Goal: Use online tool/utility: Use online tool/utility

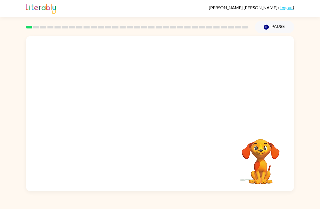
click at [147, 83] on video "Your browser must support playing .mp4 files to use Literably. Please try using…" at bounding box center [160, 82] width 268 height 92
click at [1, 85] on div "Your browser must support playing .mp4 files to use Literably. Please try using…" at bounding box center [160, 112] width 320 height 158
click at [166, 118] on button "button" at bounding box center [160, 116] width 35 height 20
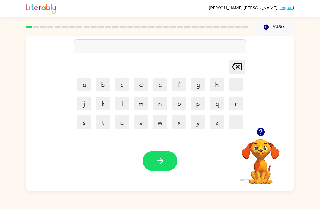
click at [260, 131] on icon "button" at bounding box center [260, 132] width 8 height 8
click at [100, 85] on button "b" at bounding box center [103, 84] width 14 height 14
click at [178, 106] on button "o" at bounding box center [179, 103] width 14 height 14
click at [235, 102] on button "r" at bounding box center [236, 103] width 14 height 14
click at [319, 124] on div "bor Delete Delete last character input a b c d e f g h i j k l m n o p q r s t …" at bounding box center [160, 112] width 320 height 158
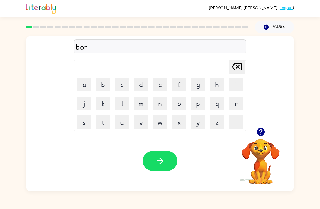
click at [141, 85] on button "d" at bounding box center [141, 84] width 14 height 14
click at [166, 79] on button "e" at bounding box center [160, 84] width 14 height 14
click at [237, 98] on button "r" at bounding box center [236, 103] width 14 height 14
click at [158, 155] on button "button" at bounding box center [160, 161] width 35 height 20
click at [121, 88] on button "c" at bounding box center [122, 84] width 14 height 14
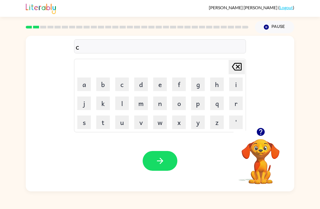
click at [264, 130] on icon "button" at bounding box center [260, 132] width 8 height 8
click at [181, 105] on button "o" at bounding box center [179, 103] width 14 height 14
click at [125, 123] on button "u" at bounding box center [122, 122] width 14 height 14
click at [163, 105] on button "n" at bounding box center [160, 103] width 14 height 14
click at [104, 122] on button "t" at bounding box center [103, 122] width 14 height 14
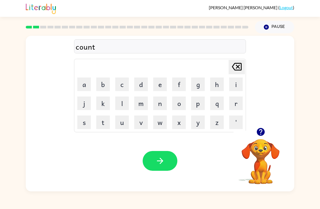
click at [173, 162] on button "button" at bounding box center [160, 161] width 35 height 20
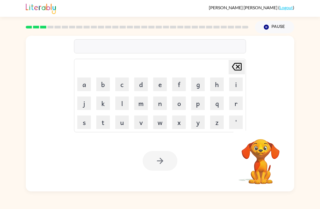
click at [122, 104] on button "l" at bounding box center [122, 103] width 14 height 14
click at [183, 102] on button "o" at bounding box center [179, 103] width 14 height 14
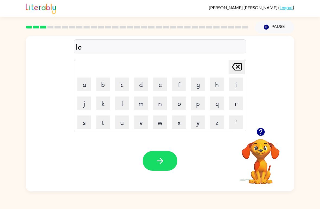
click at [119, 85] on button "c" at bounding box center [122, 84] width 14 height 14
click at [84, 83] on button "a" at bounding box center [84, 84] width 14 height 14
click at [101, 121] on button "t" at bounding box center [103, 122] width 14 height 14
click at [161, 84] on button "e" at bounding box center [160, 84] width 14 height 14
click at [157, 159] on icon "button" at bounding box center [159, 160] width 9 height 9
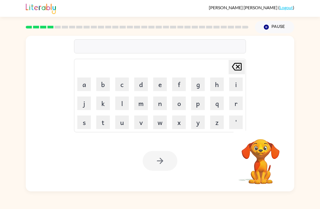
click at [2, 75] on div "[PERSON_NAME] last character input a b c d e f g h i j k l m n o p q r s t u v …" at bounding box center [160, 112] width 320 height 158
click at [104, 123] on button "t" at bounding box center [103, 122] width 14 height 14
click at [163, 123] on button "w" at bounding box center [160, 122] width 14 height 14
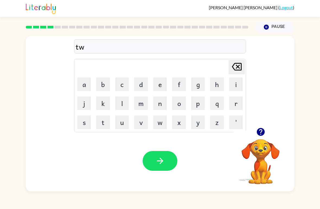
click at [238, 84] on button "i" at bounding box center [236, 84] width 14 height 14
click at [164, 103] on button "n" at bounding box center [160, 103] width 14 height 14
click at [159, 156] on button "button" at bounding box center [160, 161] width 35 height 20
click at [259, 133] on icon "button" at bounding box center [260, 132] width 8 height 8
click at [263, 133] on icon "button" at bounding box center [260, 132] width 8 height 8
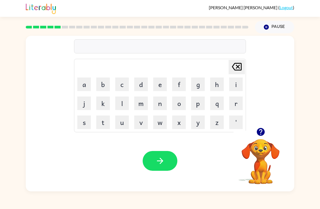
click at [259, 135] on icon "button" at bounding box center [260, 132] width 8 height 8
click at [164, 104] on button "n" at bounding box center [160, 103] width 14 height 14
click at [163, 84] on button "e" at bounding box center [160, 84] width 14 height 14
click at [163, 124] on button "w" at bounding box center [160, 122] width 14 height 14
click at [160, 83] on button "e" at bounding box center [160, 84] width 14 height 14
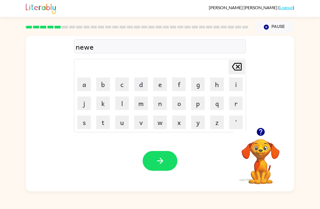
click at [238, 103] on button "r" at bounding box center [236, 103] width 14 height 14
click at [125, 103] on button "l" at bounding box center [122, 103] width 14 height 14
click at [198, 121] on button "y" at bounding box center [198, 122] width 14 height 14
click at [162, 156] on button "button" at bounding box center [160, 161] width 35 height 20
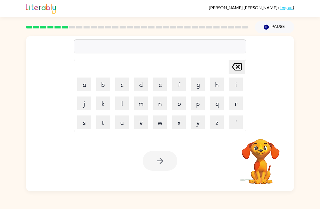
click at [309, 118] on div "[PERSON_NAME] last character input a b c d e f g h i j k l m n o p q r s t u v …" at bounding box center [160, 112] width 320 height 158
click at [125, 105] on button "l" at bounding box center [122, 103] width 14 height 14
click at [234, 85] on button "i" at bounding box center [236, 84] width 14 height 14
click at [87, 121] on button "s" at bounding box center [84, 122] width 14 height 14
click at [83, 88] on button "a" at bounding box center [84, 84] width 14 height 14
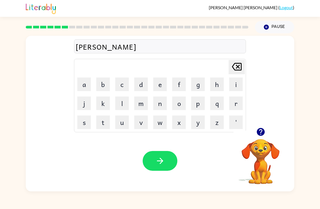
click at [234, 69] on icon at bounding box center [237, 67] width 10 height 8
click at [233, 69] on icon at bounding box center [237, 67] width 10 height 8
click at [234, 69] on icon at bounding box center [237, 67] width 10 height 8
click at [234, 68] on icon at bounding box center [237, 67] width 10 height 8
click at [237, 101] on button "r" at bounding box center [236, 103] width 14 height 14
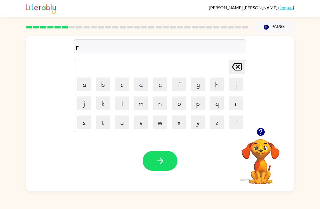
click at [143, 86] on button "d" at bounding box center [141, 84] width 14 height 14
click at [214, 125] on button "z" at bounding box center [217, 122] width 14 height 14
click at [237, 66] on icon at bounding box center [237, 67] width 10 height 8
click at [238, 65] on icon "[PERSON_NAME] last character input" at bounding box center [236, 66] width 13 height 13
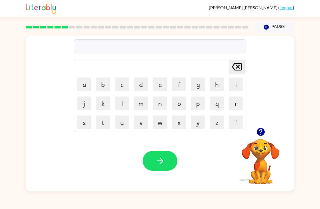
click at [262, 135] on icon "button" at bounding box center [260, 132] width 8 height 8
click at [319, 144] on div "[PERSON_NAME] last character input a b c d e f g h i j k l m n o p q r s t u v …" at bounding box center [160, 112] width 320 height 158
click at [259, 143] on video "Your browser must support playing .mp4 files to use Literably. Please try using…" at bounding box center [260, 158] width 54 height 54
click at [263, 132] on icon "button" at bounding box center [260, 132] width 8 height 8
click at [103, 88] on button "b" at bounding box center [103, 84] width 14 height 14
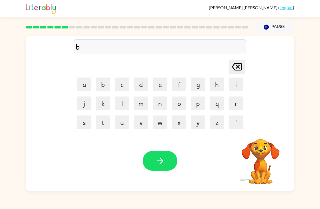
click at [159, 85] on button "e" at bounding box center [160, 84] width 14 height 14
click at [79, 101] on button "j" at bounding box center [84, 103] width 14 height 14
click at [233, 81] on button "i" at bounding box center [236, 84] width 14 height 14
click at [239, 67] on icon at bounding box center [237, 67] width 10 height 8
click at [240, 70] on icon at bounding box center [237, 67] width 10 height 8
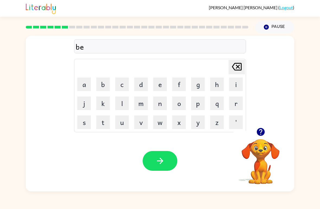
click at [217, 85] on button "h" at bounding box center [217, 84] width 14 height 14
click at [88, 86] on button "a" at bounding box center [84, 84] width 14 height 14
click at [239, 71] on icon "[PERSON_NAME] last character input" at bounding box center [236, 66] width 13 height 13
click at [202, 81] on button "g" at bounding box center [198, 84] width 14 height 14
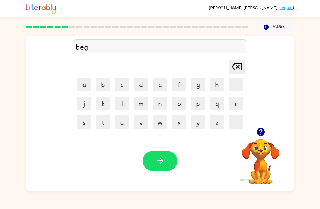
click at [243, 68] on icon "[PERSON_NAME] last character input" at bounding box center [236, 66] width 13 height 13
click at [216, 87] on button "h" at bounding box center [217, 84] width 14 height 14
click at [87, 85] on button "a" at bounding box center [84, 84] width 14 height 14
click at [234, 82] on button "i" at bounding box center [236, 84] width 14 height 14
click at [239, 66] on icon at bounding box center [237, 67] width 10 height 8
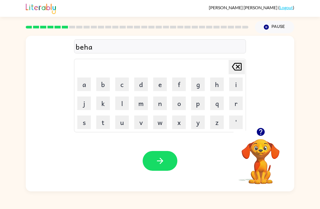
click at [239, 66] on icon at bounding box center [237, 67] width 10 height 8
click at [236, 69] on icon at bounding box center [237, 67] width 10 height 8
click at [86, 102] on button "j" at bounding box center [84, 103] width 14 height 14
click at [84, 84] on button "a" at bounding box center [84, 84] width 14 height 14
click at [232, 83] on button "i" at bounding box center [236, 84] width 14 height 14
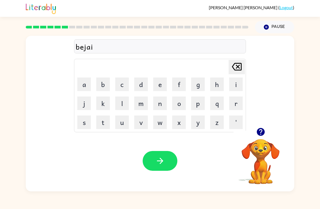
click at [162, 102] on button "n" at bounding box center [160, 103] width 14 height 14
click at [146, 82] on button "d" at bounding box center [141, 84] width 14 height 14
click at [233, 67] on icon at bounding box center [237, 67] width 10 height 8
click at [162, 83] on button "e" at bounding box center [160, 84] width 14 height 14
click at [139, 85] on button "d" at bounding box center [141, 84] width 14 height 14
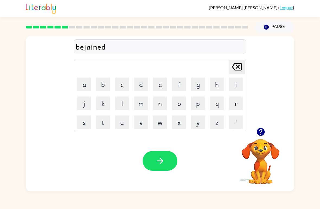
click at [158, 161] on icon "button" at bounding box center [160, 161] width 6 height 6
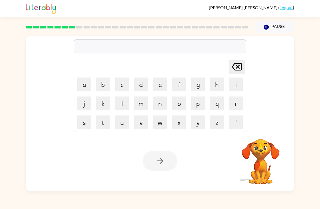
click at [102, 123] on button "t" at bounding box center [103, 122] width 14 height 14
click at [234, 105] on button "r" at bounding box center [236, 103] width 14 height 14
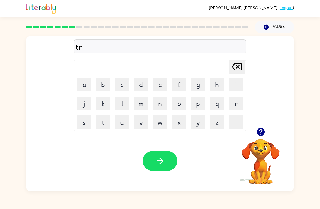
click at [228, 86] on td "i" at bounding box center [236, 84] width 18 height 18
click at [123, 87] on button "c" at bounding box center [122, 84] width 14 height 14
click at [102, 103] on button "k" at bounding box center [103, 103] width 14 height 14
click at [123, 103] on button "l" at bounding box center [122, 103] width 14 height 14
click at [158, 84] on button "e" at bounding box center [160, 84] width 14 height 14
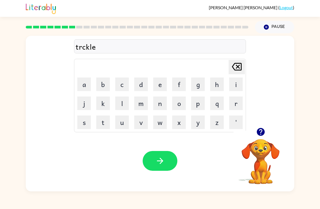
click at [235, 70] on icon at bounding box center [237, 67] width 10 height 8
click at [231, 74] on div "[PERSON_NAME] last character input" at bounding box center [236, 67] width 13 height 14
click at [240, 73] on icon "[PERSON_NAME] last character input" at bounding box center [236, 66] width 13 height 13
click at [235, 85] on button "i" at bounding box center [236, 84] width 14 height 14
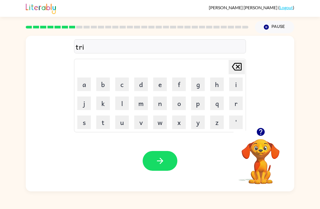
click at [122, 86] on button "c" at bounding box center [122, 84] width 14 height 14
click at [104, 103] on button "k" at bounding box center [103, 103] width 14 height 14
click at [123, 104] on button "l" at bounding box center [122, 103] width 14 height 14
click at [160, 86] on button "e" at bounding box center [160, 84] width 14 height 14
click at [170, 160] on button "button" at bounding box center [160, 161] width 35 height 20
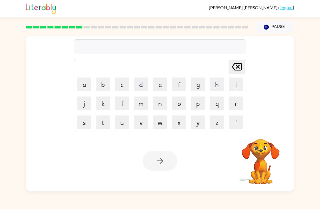
click at [139, 101] on button "m" at bounding box center [141, 103] width 14 height 14
click at [231, 85] on button "i" at bounding box center [236, 84] width 14 height 14
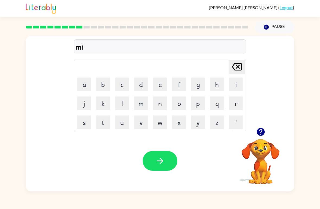
click at [235, 107] on button "r" at bounding box center [236, 103] width 14 height 14
click at [86, 83] on button "a" at bounding box center [84, 84] width 14 height 14
click at [121, 83] on button "c" at bounding box center [122, 84] width 14 height 14
click at [125, 105] on button "l" at bounding box center [122, 103] width 14 height 14
click at [239, 65] on icon at bounding box center [237, 67] width 10 height 8
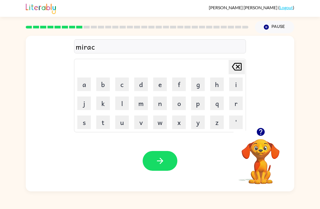
click at [119, 122] on button "u" at bounding box center [122, 122] width 14 height 14
click at [121, 104] on button "l" at bounding box center [122, 103] width 14 height 14
click at [236, 70] on icon "[PERSON_NAME] last character input" at bounding box center [236, 66] width 13 height 13
click at [236, 69] on icon "[PERSON_NAME] last character input" at bounding box center [236, 66] width 13 height 13
click at [182, 104] on button "o" at bounding box center [179, 103] width 14 height 14
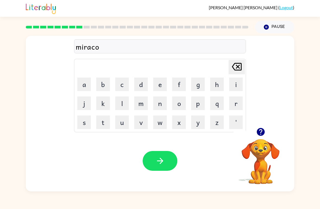
click at [122, 102] on button "l" at bounding box center [122, 103] width 14 height 14
click at [239, 65] on icon "[PERSON_NAME] last character input" at bounding box center [236, 66] width 13 height 13
click at [122, 104] on button "l" at bounding box center [122, 103] width 14 height 14
click at [163, 163] on icon "button" at bounding box center [159, 160] width 9 height 9
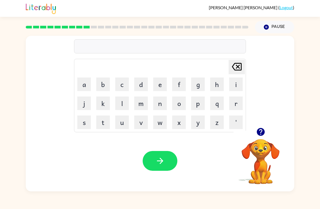
click at [162, 104] on button "n" at bounding box center [160, 103] width 14 height 14
click at [232, 83] on button "i" at bounding box center [236, 84] width 14 height 14
click at [143, 106] on button "m" at bounding box center [141, 103] width 14 height 14
click at [103, 87] on button "b" at bounding box center [103, 84] width 14 height 14
click at [124, 100] on button "l" at bounding box center [122, 103] width 14 height 14
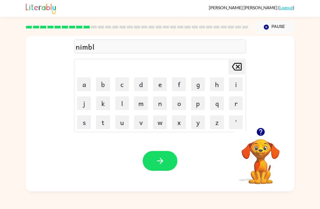
click at [157, 89] on button "e" at bounding box center [160, 84] width 14 height 14
click at [162, 162] on icon "button" at bounding box center [160, 161] width 6 height 6
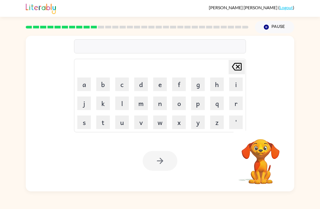
click at [124, 122] on button "u" at bounding box center [122, 122] width 14 height 14
click at [160, 104] on button "n" at bounding box center [160, 103] width 14 height 14
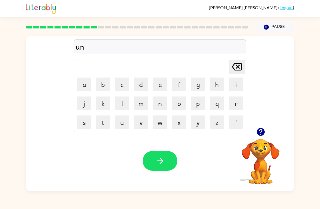
click at [178, 83] on button "f" at bounding box center [179, 84] width 14 height 14
click at [175, 106] on button "o" at bounding box center [179, 103] width 14 height 14
click at [121, 103] on button "l" at bounding box center [122, 103] width 14 height 14
click at [103, 85] on button "b" at bounding box center [103, 84] width 14 height 14
click at [234, 70] on icon "[PERSON_NAME] last character input" at bounding box center [236, 66] width 13 height 13
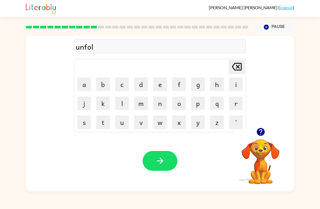
click at [105, 84] on button "b" at bounding box center [103, 84] width 14 height 14
click at [238, 69] on icon "[PERSON_NAME] last character input" at bounding box center [236, 66] width 13 height 13
click at [146, 87] on button "d" at bounding box center [141, 84] width 14 height 14
click at [165, 159] on button "button" at bounding box center [160, 161] width 35 height 20
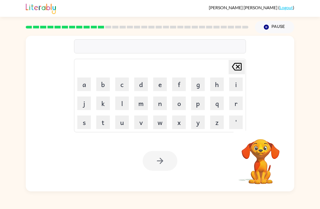
click at [137, 125] on button "v" at bounding box center [141, 122] width 14 height 14
click at [177, 102] on button "o" at bounding box center [179, 103] width 14 height 14
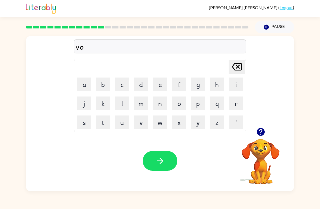
click at [104, 125] on button "t" at bounding box center [103, 122] width 14 height 14
click at [159, 88] on button "e" at bounding box center [160, 84] width 14 height 14
click at [165, 160] on button "button" at bounding box center [160, 161] width 35 height 20
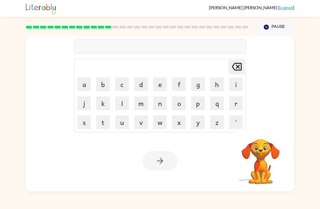
click at [103, 83] on button "b" at bounding box center [103, 84] width 14 height 14
click at [162, 86] on button "e" at bounding box center [160, 84] width 14 height 14
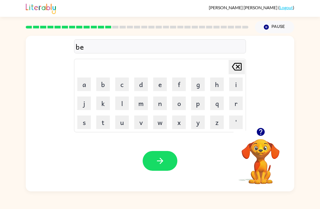
click at [138, 87] on button "d" at bounding box center [141, 84] width 14 height 14
click at [263, 132] on icon "button" at bounding box center [260, 132] width 8 height 8
click at [263, 132] on video "Your browser must support playing .mp4 files to use Literably. Please try using…" at bounding box center [260, 158] width 54 height 54
click at [261, 134] on video "Your browser must support playing .mp4 files to use Literably. Please try using…" at bounding box center [260, 158] width 54 height 54
click at [101, 122] on button "t" at bounding box center [103, 122] width 14 height 14
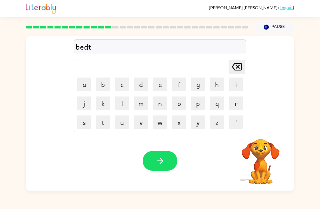
click at [233, 82] on button "i" at bounding box center [236, 84] width 14 height 14
click at [141, 105] on button "m" at bounding box center [141, 103] width 14 height 14
click at [141, 85] on button "d" at bounding box center [141, 84] width 14 height 14
click at [236, 64] on icon "[PERSON_NAME] last character input" at bounding box center [236, 66] width 13 height 13
click at [158, 84] on button "e" at bounding box center [160, 84] width 14 height 14
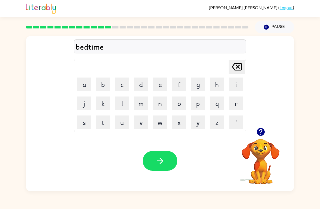
click at [155, 165] on icon "button" at bounding box center [159, 160] width 9 height 9
click at [259, 133] on icon "button" at bounding box center [260, 132] width 8 height 8
click at [177, 85] on button "f" at bounding box center [179, 84] width 14 height 14
click at [229, 85] on button "i" at bounding box center [236, 84] width 14 height 14
click at [139, 86] on button "d" at bounding box center [141, 84] width 14 height 14
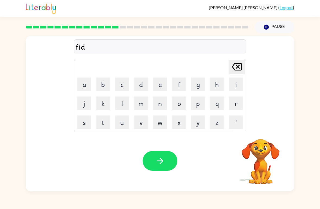
click at [159, 104] on button "n" at bounding box center [160, 103] width 14 height 14
click at [157, 85] on button "e" at bounding box center [160, 84] width 14 height 14
click at [85, 121] on button "s" at bounding box center [84, 122] width 14 height 14
click at [166, 156] on button "button" at bounding box center [160, 161] width 35 height 20
click at [141, 87] on button "d" at bounding box center [141, 84] width 14 height 14
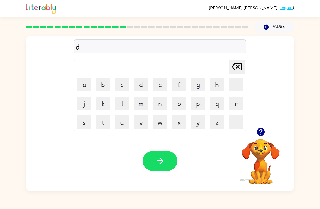
click at [157, 88] on button "e" at bounding box center [160, 84] width 14 height 14
click at [122, 105] on button "l" at bounding box center [122, 103] width 14 height 14
click at [85, 87] on button "a" at bounding box center [84, 84] width 14 height 14
click at [202, 122] on button "y" at bounding box center [198, 122] width 14 height 14
click at [167, 167] on button "button" at bounding box center [160, 161] width 35 height 20
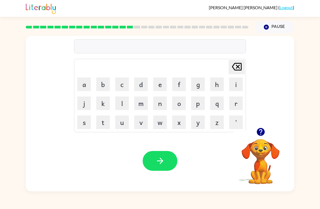
click at [265, 130] on button "button" at bounding box center [261, 132] width 14 height 14
click at [264, 146] on video "Your browser must support playing .mp4 files to use Literably. Please try using…" at bounding box center [260, 158] width 54 height 54
click at [109, 121] on button "t" at bounding box center [103, 122] width 14 height 14
click at [122, 122] on button "u" at bounding box center [122, 122] width 14 height 14
click at [239, 107] on button "r" at bounding box center [236, 103] width 14 height 14
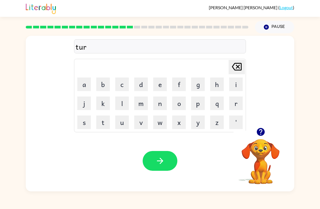
click at [139, 101] on button "m" at bounding box center [141, 103] width 14 height 14
click at [167, 159] on button "button" at bounding box center [160, 161] width 35 height 20
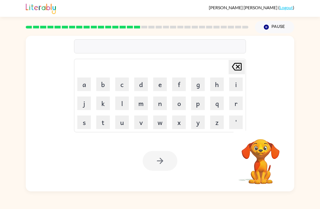
click at [86, 120] on button "s" at bounding box center [84, 122] width 14 height 14
click at [160, 87] on button "e" at bounding box center [160, 84] width 14 height 14
click at [102, 123] on button "t" at bounding box center [103, 122] width 14 height 14
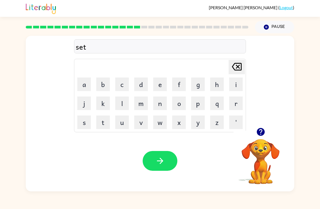
click at [166, 158] on button "button" at bounding box center [160, 161] width 35 height 20
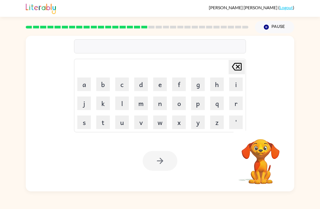
click at [106, 84] on button "b" at bounding box center [103, 84] width 14 height 14
click at [236, 103] on button "r" at bounding box center [236, 103] width 14 height 14
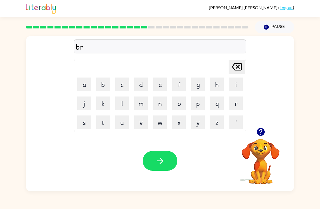
click at [239, 88] on button "i" at bounding box center [236, 84] width 14 height 14
click at [144, 105] on button "m" at bounding box center [141, 103] width 14 height 14
click at [235, 82] on button "i" at bounding box center [236, 84] width 14 height 14
click at [156, 105] on button "n" at bounding box center [160, 103] width 14 height 14
click at [199, 83] on button "g" at bounding box center [198, 84] width 14 height 14
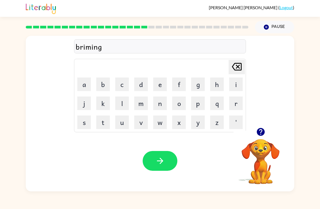
click at [157, 164] on icon "button" at bounding box center [159, 160] width 9 height 9
click at [198, 102] on button "p" at bounding box center [198, 103] width 14 height 14
click at [120, 107] on button "l" at bounding box center [122, 103] width 14 height 14
click at [85, 85] on button "a" at bounding box center [84, 84] width 14 height 14
click at [85, 121] on button "s" at bounding box center [84, 122] width 14 height 14
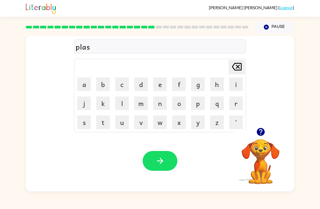
click at [104, 121] on button "t" at bounding box center [103, 122] width 14 height 14
click at [231, 85] on button "i" at bounding box center [236, 84] width 14 height 14
click at [127, 82] on button "c" at bounding box center [122, 84] width 14 height 14
click at [164, 158] on icon "button" at bounding box center [159, 160] width 9 height 9
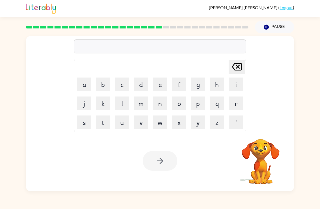
click at [142, 84] on button "d" at bounding box center [141, 84] width 14 height 14
click at [235, 83] on button "i" at bounding box center [236, 84] width 14 height 14
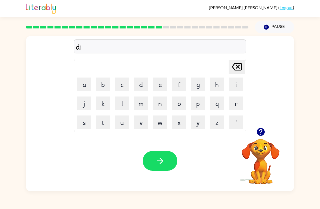
click at [91, 122] on button "s" at bounding box center [84, 122] width 14 height 14
click at [199, 105] on button "p" at bounding box center [198, 103] width 14 height 14
click at [126, 103] on button "l" at bounding box center [122, 103] width 14 height 14
click at [82, 87] on button "a" at bounding box center [84, 84] width 14 height 14
click at [201, 124] on button "y" at bounding box center [198, 122] width 14 height 14
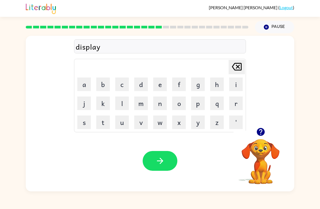
click at [156, 160] on icon "button" at bounding box center [159, 160] width 9 height 9
click at [140, 88] on button "d" at bounding box center [141, 84] width 14 height 14
click at [121, 126] on button "u" at bounding box center [122, 122] width 14 height 14
click at [85, 124] on button "s" at bounding box center [84, 122] width 14 height 14
click at [106, 120] on button "t" at bounding box center [103, 122] width 14 height 14
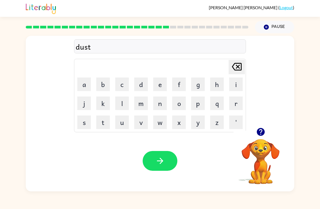
click at [162, 84] on button "e" at bounding box center [160, 84] width 14 height 14
click at [141, 86] on button "d" at bounding box center [141, 84] width 14 height 14
click at [166, 159] on button "button" at bounding box center [160, 161] width 35 height 20
click at [258, 130] on icon "button" at bounding box center [260, 132] width 8 height 8
click at [319, 120] on div "[PERSON_NAME] last character input a b c d e f g h i j k l m n o p q r s t u v …" at bounding box center [160, 112] width 320 height 158
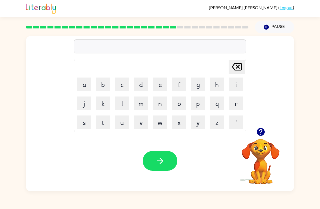
click at [260, 130] on icon "button" at bounding box center [260, 131] width 9 height 9
click at [82, 122] on button "s" at bounding box center [84, 122] width 14 height 14
click at [156, 84] on button "e" at bounding box center [160, 84] width 14 height 14
click at [162, 104] on button "n" at bounding box center [160, 103] width 14 height 14
click at [102, 121] on button "t" at bounding box center [103, 122] width 14 height 14
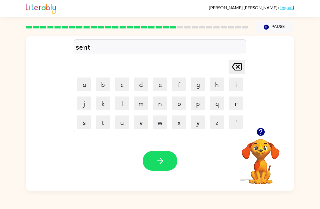
click at [160, 89] on button "e" at bounding box center [160, 84] width 14 height 14
click at [198, 105] on button "p" at bounding box center [198, 103] width 14 height 14
click at [237, 85] on button "i" at bounding box center [236, 84] width 14 height 14
click at [136, 87] on button "d" at bounding box center [141, 84] width 14 height 14
click at [173, 159] on button "button" at bounding box center [160, 161] width 35 height 20
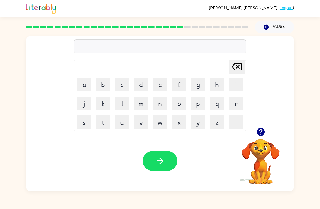
click at [234, 104] on button "r" at bounding box center [236, 103] width 14 height 14
click at [83, 105] on button "j" at bounding box center [84, 103] width 14 height 14
click at [236, 67] on icon "[PERSON_NAME] last character input" at bounding box center [236, 66] width 13 height 13
click at [125, 104] on button "l" at bounding box center [122, 103] width 14 height 14
click at [236, 67] on icon "[PERSON_NAME] last character input" at bounding box center [236, 66] width 13 height 13
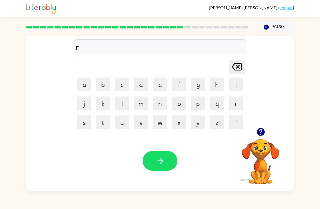
click at [87, 83] on button "a" at bounding box center [84, 84] width 14 height 14
click at [235, 82] on button "i" at bounding box center [236, 84] width 14 height 14
click at [159, 103] on button "n" at bounding box center [160, 103] width 14 height 14
click at [125, 87] on button "c" at bounding box center [122, 84] width 14 height 14
click at [179, 103] on button "o" at bounding box center [179, 103] width 14 height 14
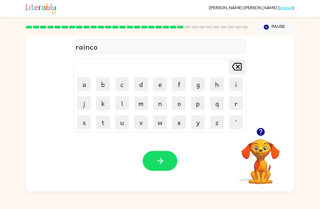
click at [84, 86] on button "a" at bounding box center [84, 84] width 14 height 14
click at [107, 121] on button "t" at bounding box center [103, 122] width 14 height 14
click at [161, 157] on icon "button" at bounding box center [159, 160] width 9 height 9
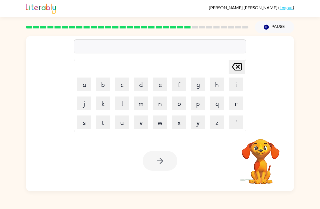
click at [141, 108] on button "m" at bounding box center [141, 103] width 14 height 14
click at [85, 87] on button "a" at bounding box center [84, 84] width 14 height 14
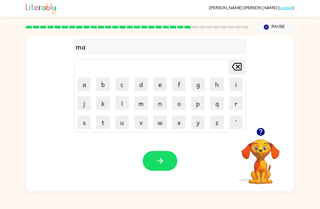
click at [239, 104] on button "r" at bounding box center [236, 103] width 14 height 14
click at [100, 106] on button "k" at bounding box center [103, 103] width 14 height 14
click at [162, 87] on button "e" at bounding box center [160, 84] width 14 height 14
click at [241, 106] on button "r" at bounding box center [236, 103] width 14 height 14
click at [170, 160] on button "button" at bounding box center [160, 161] width 35 height 20
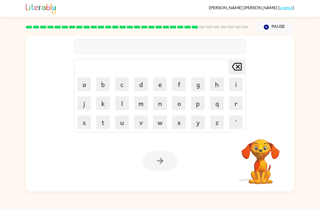
click at [88, 84] on button "a" at bounding box center [84, 84] width 14 height 14
click at [140, 85] on button "d" at bounding box center [141, 84] width 14 height 14
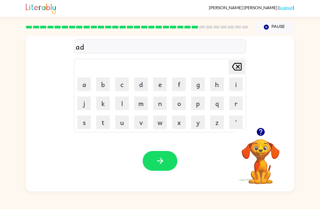
click at [143, 124] on button "v" at bounding box center [141, 122] width 14 height 14
click at [85, 104] on button "j" at bounding box center [84, 103] width 14 height 14
click at [237, 65] on icon "[PERSON_NAME] last character input" at bounding box center [236, 66] width 13 height 13
click at [128, 108] on button "l" at bounding box center [122, 103] width 14 height 14
click at [239, 66] on icon at bounding box center [237, 67] width 10 height 8
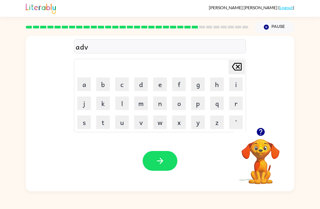
click at [85, 85] on button "a" at bounding box center [84, 84] width 14 height 14
click at [161, 104] on button "n" at bounding box center [160, 103] width 14 height 14
click at [85, 125] on button "s" at bounding box center [84, 122] width 14 height 14
click at [240, 82] on button "i" at bounding box center [236, 84] width 14 height 14
click at [160, 105] on button "n" at bounding box center [160, 103] width 14 height 14
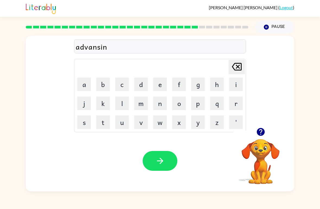
click at [197, 83] on button "g" at bounding box center [198, 84] width 14 height 14
click at [166, 158] on button "button" at bounding box center [160, 161] width 35 height 20
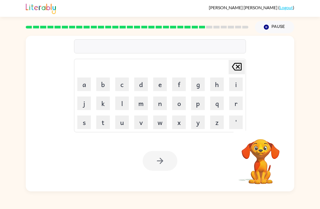
click at [193, 84] on button "g" at bounding box center [198, 84] width 14 height 14
click at [180, 104] on button "o" at bounding box center [179, 103] width 14 height 14
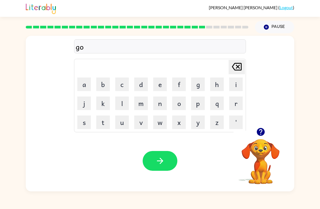
click at [105, 88] on button "b" at bounding box center [103, 84] width 14 height 14
click at [124, 105] on button "l" at bounding box center [122, 103] width 14 height 14
click at [235, 83] on button "i" at bounding box center [236, 84] width 14 height 14
click at [162, 106] on button "n" at bounding box center [160, 103] width 14 height 14
click at [161, 163] on icon "button" at bounding box center [160, 161] width 6 height 6
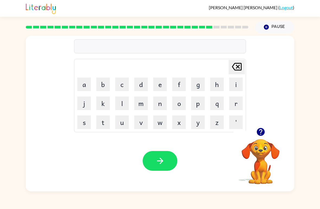
click at [198, 85] on button "g" at bounding box center [198, 84] width 14 height 14
click at [178, 103] on button "o" at bounding box center [179, 103] width 14 height 14
click at [140, 120] on button "v" at bounding box center [141, 122] width 14 height 14
click at [162, 84] on button "e" at bounding box center [160, 84] width 14 height 14
click at [234, 103] on button "r" at bounding box center [236, 103] width 14 height 14
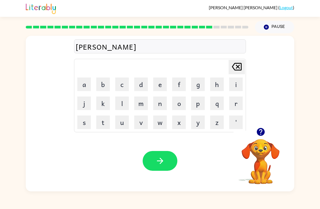
click at [142, 106] on button "m" at bounding box center [141, 103] width 14 height 14
click at [163, 83] on button "e" at bounding box center [160, 84] width 14 height 14
click at [158, 104] on button "n" at bounding box center [160, 103] width 14 height 14
click at [103, 126] on button "t" at bounding box center [103, 122] width 14 height 14
click at [159, 159] on icon "button" at bounding box center [159, 160] width 9 height 9
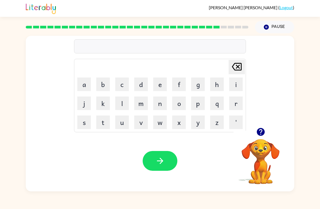
click at [89, 118] on button "s" at bounding box center [84, 122] width 14 height 14
click at [101, 122] on button "t" at bounding box center [103, 122] width 14 height 14
click at [237, 102] on button "r" at bounding box center [236, 103] width 14 height 14
click at [86, 83] on button "a" at bounding box center [84, 84] width 14 height 14
click at [239, 82] on button "i" at bounding box center [236, 84] width 14 height 14
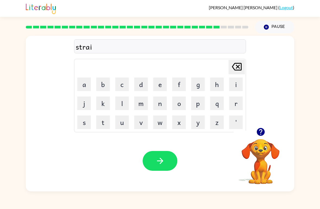
click at [160, 103] on button "n" at bounding box center [160, 103] width 14 height 14
click at [161, 159] on icon "button" at bounding box center [159, 160] width 9 height 9
click at [90, 124] on button "s" at bounding box center [84, 122] width 14 height 14
click at [216, 82] on button "h" at bounding box center [217, 84] width 14 height 14
click at [88, 88] on button "a" at bounding box center [84, 84] width 14 height 14
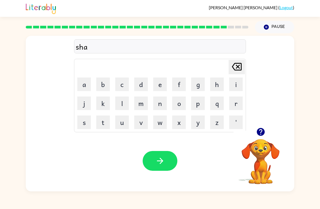
click at [196, 105] on button "p" at bounding box center [198, 103] width 14 height 14
click at [160, 84] on button "e" at bounding box center [160, 84] width 14 height 14
click at [158, 161] on icon "button" at bounding box center [160, 161] width 6 height 6
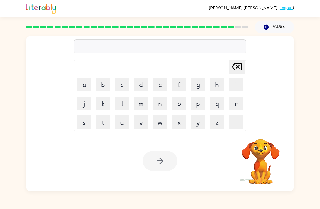
click at [158, 82] on button "e" at bounding box center [160, 84] width 14 height 14
click at [181, 122] on button "x" at bounding box center [179, 122] width 14 height 14
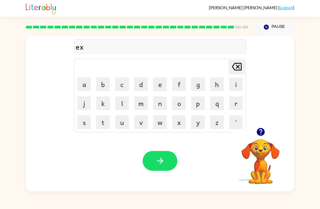
click at [160, 84] on button "e" at bounding box center [160, 84] width 14 height 14
click at [123, 105] on button "l" at bounding box center [122, 103] width 14 height 14
click at [159, 83] on button "e" at bounding box center [160, 84] width 14 height 14
click at [163, 105] on button "n" at bounding box center [160, 103] width 14 height 14
click at [106, 119] on button "t" at bounding box center [103, 122] width 14 height 14
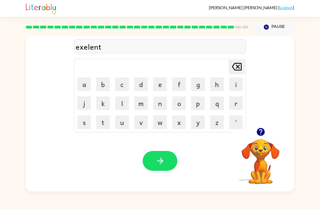
click at [172, 159] on button "button" at bounding box center [160, 161] width 35 height 20
click at [83, 104] on button "j" at bounding box center [84, 103] width 14 height 14
click at [176, 104] on button "o" at bounding box center [179, 103] width 14 height 14
click at [102, 86] on button "b" at bounding box center [103, 84] width 14 height 14
click at [238, 99] on button "r" at bounding box center [236, 103] width 14 height 14
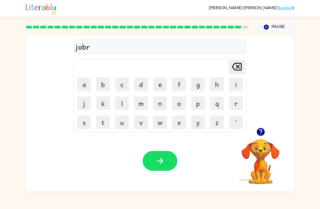
click at [81, 86] on button "a" at bounding box center [84, 84] width 14 height 14
click at [105, 105] on button "k" at bounding box center [103, 103] width 14 height 14
click at [238, 61] on icon "[PERSON_NAME] last character input" at bounding box center [236, 66] width 13 height 13
click at [232, 73] on icon "[PERSON_NAME] last character input" at bounding box center [236, 66] width 13 height 13
click at [85, 83] on button "a" at bounding box center [84, 84] width 14 height 14
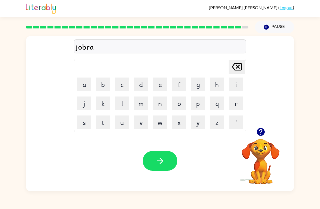
click at [125, 88] on button "c" at bounding box center [122, 84] width 14 height 14
click at [104, 105] on button "k" at bounding box center [103, 103] width 14 height 14
click at [163, 86] on button "e" at bounding box center [160, 84] width 14 height 14
click at [237, 103] on button "r" at bounding box center [236, 103] width 14 height 14
click at [163, 162] on icon "button" at bounding box center [159, 160] width 9 height 9
